Goal: Transaction & Acquisition: Purchase product/service

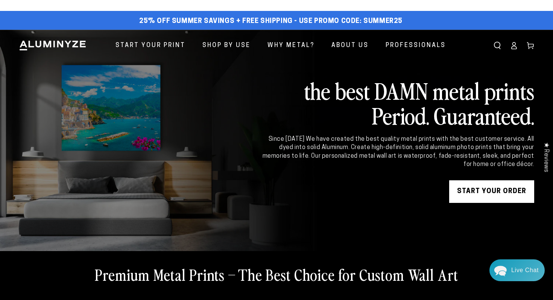
click at [517, 46] on icon at bounding box center [514, 46] width 8 height 8
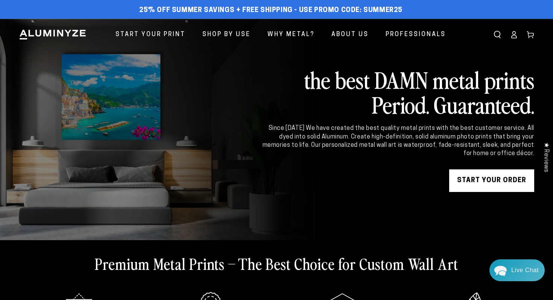
click at [514, 37] on icon at bounding box center [514, 35] width 8 height 8
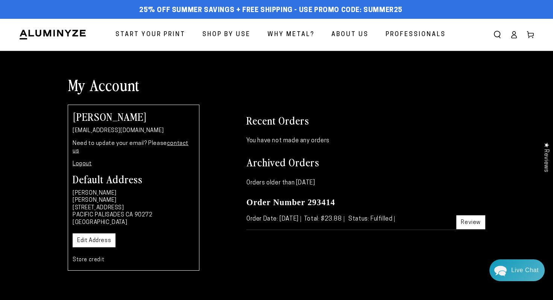
click at [90, 235] on link "Edit Address" at bounding box center [94, 240] width 43 height 14
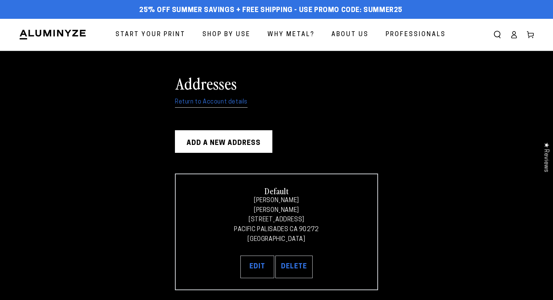
select select "**********"
click at [253, 265] on button "Edit" at bounding box center [258, 267] width 34 height 23
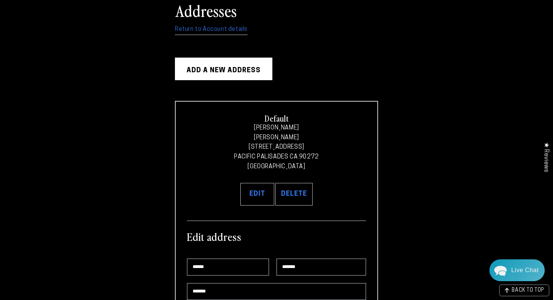
scroll to position [103, 0]
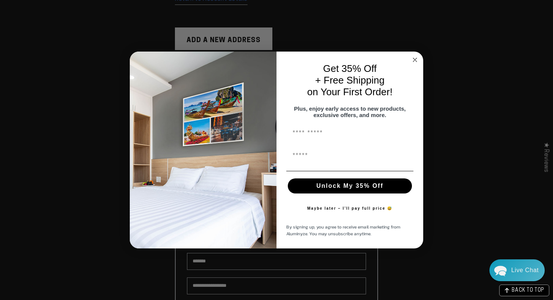
click at [447, 89] on div "Close dialog Get 35% Off + Free Shipping on Your First Order! Plus, enjoy early…" at bounding box center [276, 150] width 553 height 300
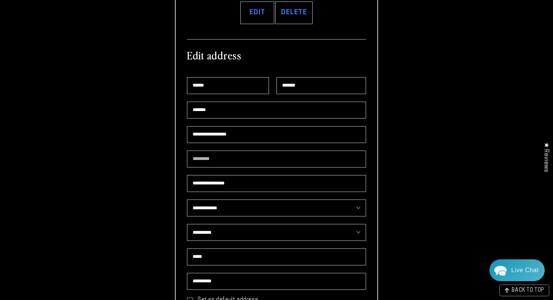
scroll to position [260, 0]
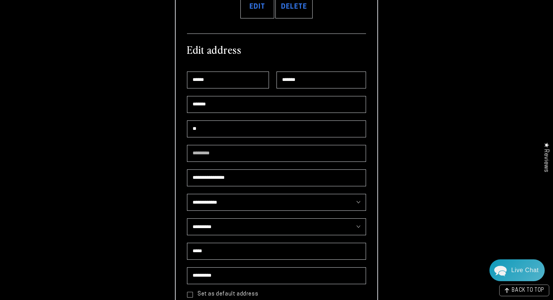
type input "*"
type input "**********"
type input "*******"
type input "*"
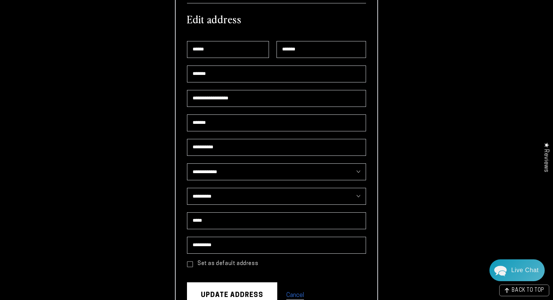
scroll to position [291, 0]
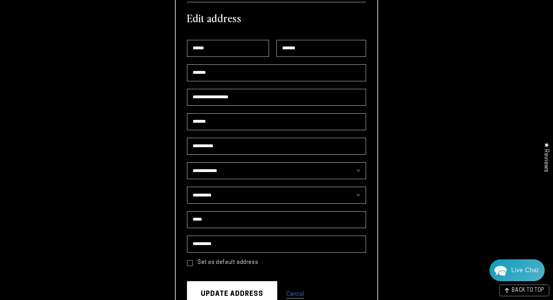
type input "**********"
click at [192, 261] on icon at bounding box center [190, 263] width 6 height 6
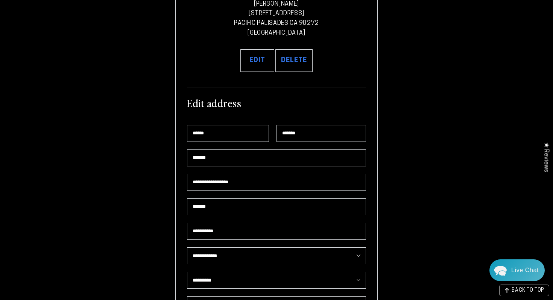
scroll to position [207, 0]
type input "*"
click at [287, 180] on input "**********" at bounding box center [276, 181] width 179 height 17
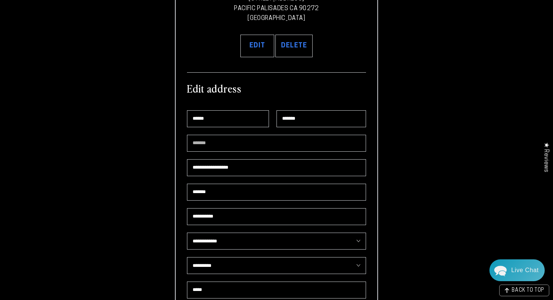
scroll to position [228, 0]
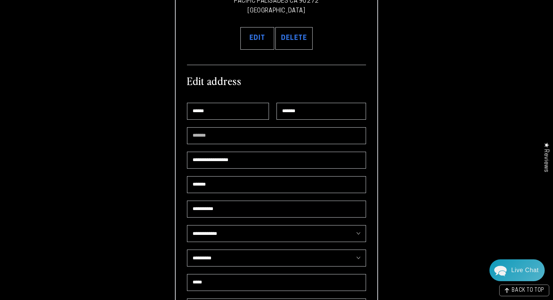
click at [287, 181] on input "*******" at bounding box center [276, 184] width 179 height 17
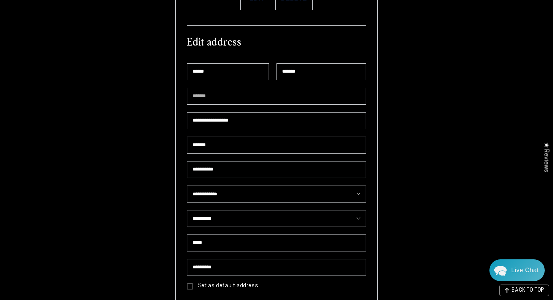
scroll to position [306, 0]
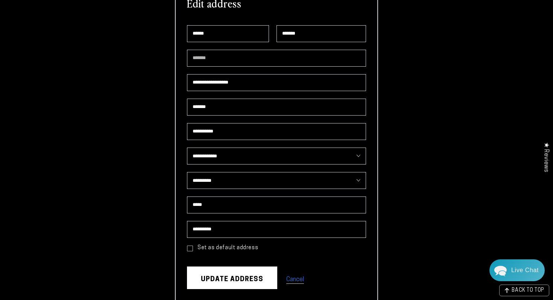
click at [228, 285] on button "Update address" at bounding box center [232, 277] width 90 height 23
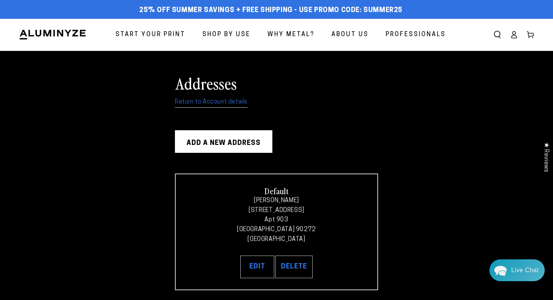
click at [167, 40] on link "Start Your Print" at bounding box center [150, 35] width 81 height 20
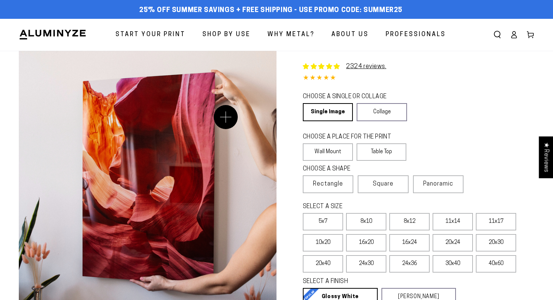
select select "**********"
click at [321, 115] on link "Single Image" at bounding box center [327, 112] width 49 height 18
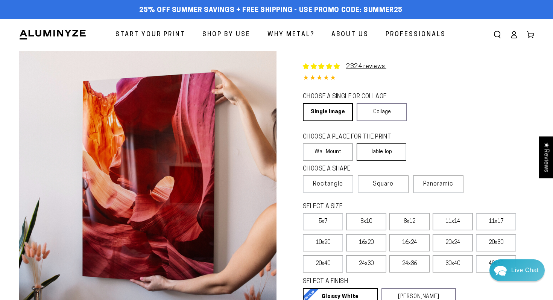
click at [393, 149] on label "Table Top" at bounding box center [382, 151] width 50 height 17
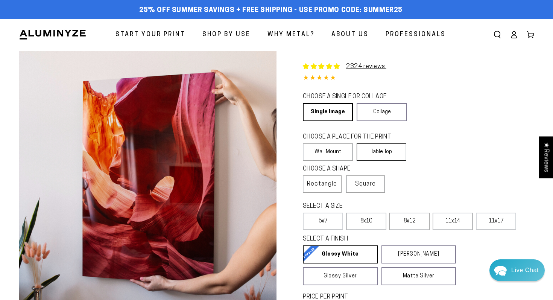
scroll to position [45, 0]
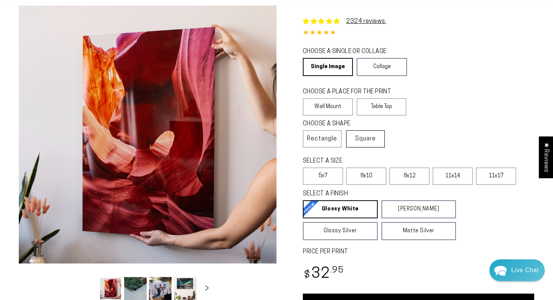
click at [364, 137] on span "Square" at bounding box center [365, 138] width 21 height 9
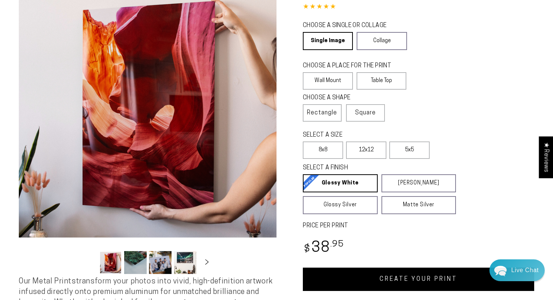
scroll to position [87, 0]
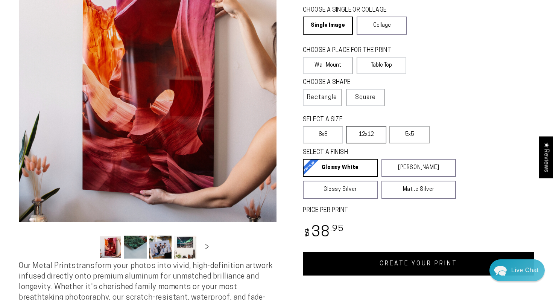
click at [370, 136] on label "12x12" at bounding box center [366, 134] width 40 height 17
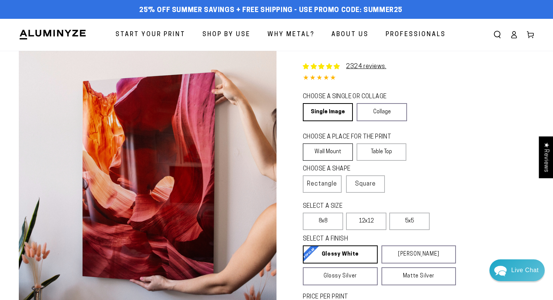
click at [327, 150] on label "Wall Mount" at bounding box center [328, 151] width 50 height 17
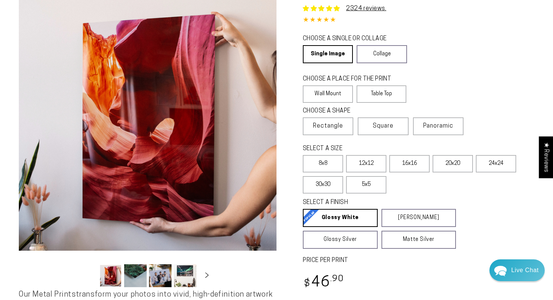
scroll to position [58, 0]
click at [370, 164] on label "12x12" at bounding box center [366, 163] width 40 height 17
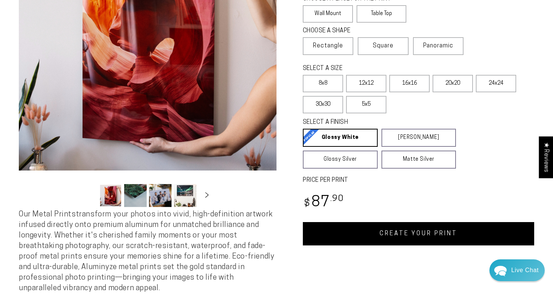
scroll to position [139, 0]
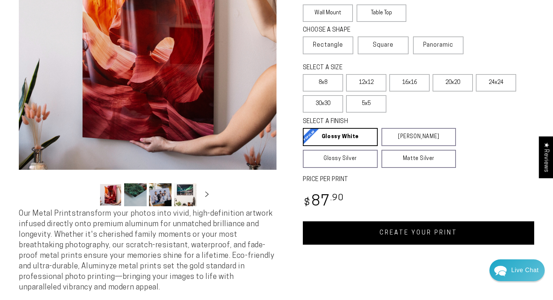
click at [423, 242] on link "CREATE YOUR PRINT" at bounding box center [418, 232] width 231 height 23
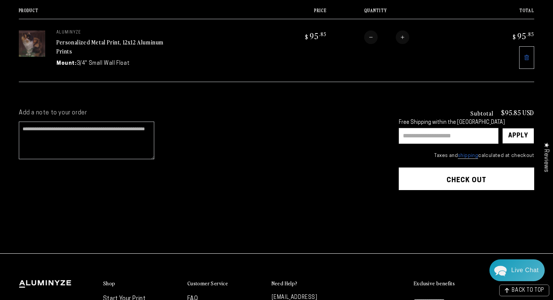
scroll to position [104, 0]
click at [451, 177] on button "Check out" at bounding box center [467, 179] width 136 height 23
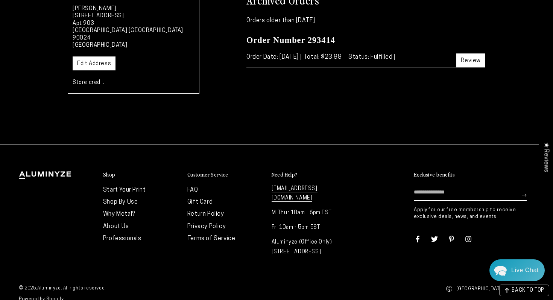
scroll to position [78, 0]
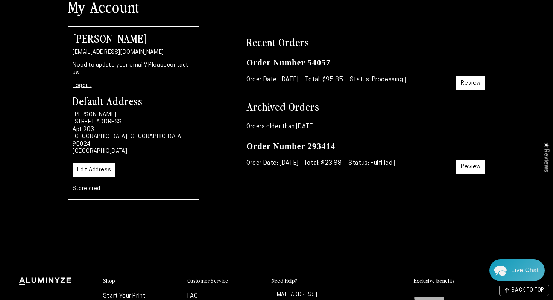
click at [87, 82] on div "[PERSON_NAME] [EMAIL_ADDRESS][DOMAIN_NAME] Need to update your email? Please co…" at bounding box center [134, 113] width 132 height 174
click at [85, 83] on link "Logout" at bounding box center [82, 86] width 19 height 6
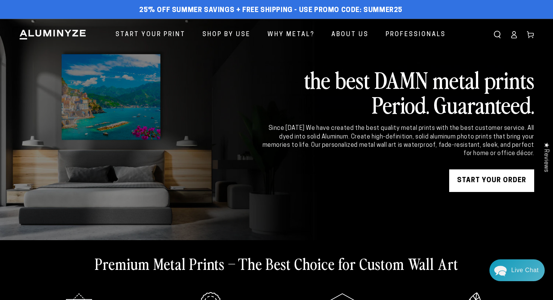
click at [516, 34] on icon at bounding box center [514, 35] width 8 height 8
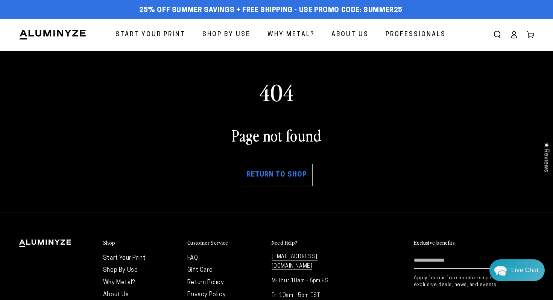
click at [516, 37] on icon at bounding box center [514, 35] width 8 height 8
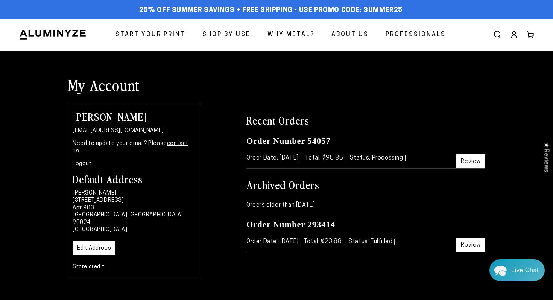
click at [514, 37] on icon at bounding box center [514, 35] width 8 height 8
click at [515, 37] on icon at bounding box center [514, 35] width 8 height 8
click at [85, 161] on link "Logout" at bounding box center [82, 164] width 19 height 6
